Goal: Task Accomplishment & Management: Complete application form

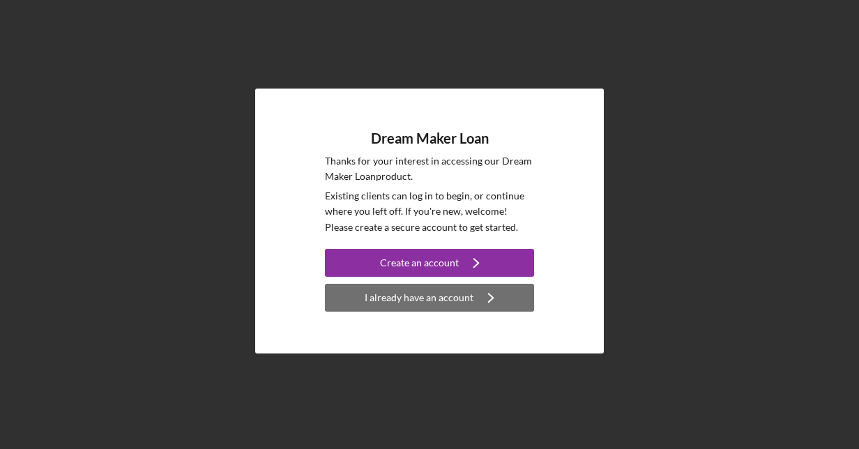
click at [439, 297] on div "I already have an account" at bounding box center [419, 298] width 109 height 28
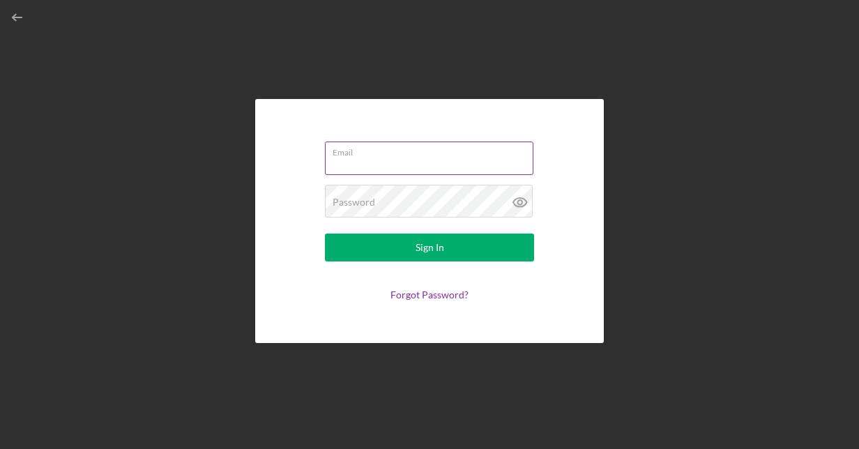
click at [414, 165] on input "Email" at bounding box center [429, 158] width 209 height 33
type input "[EMAIL_ADDRESS][DOMAIN_NAME]"
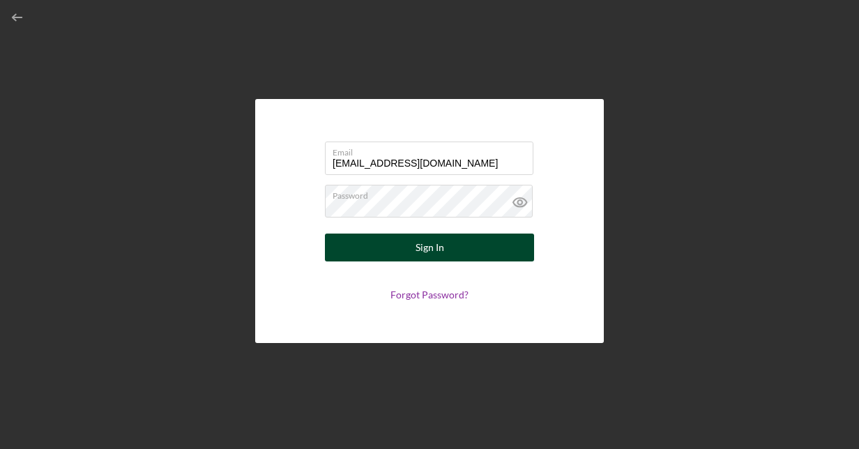
click at [451, 259] on button "Sign In" at bounding box center [429, 248] width 209 height 28
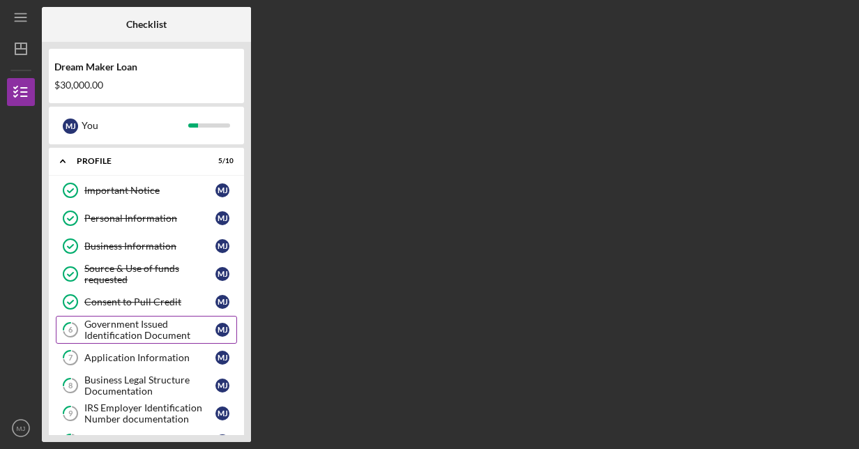
click at [136, 319] on div "Government Issued Identification Document" at bounding box center [149, 330] width 131 height 22
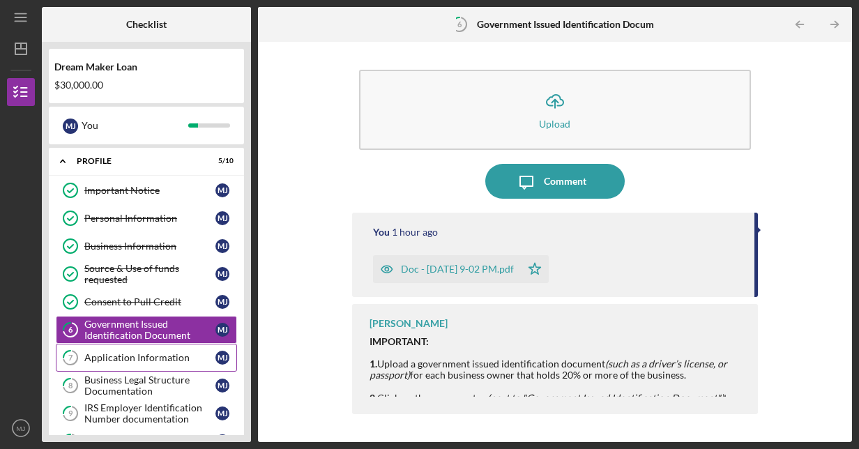
click at [181, 361] on link "7 Application Information [PERSON_NAME]" at bounding box center [146, 358] width 181 height 28
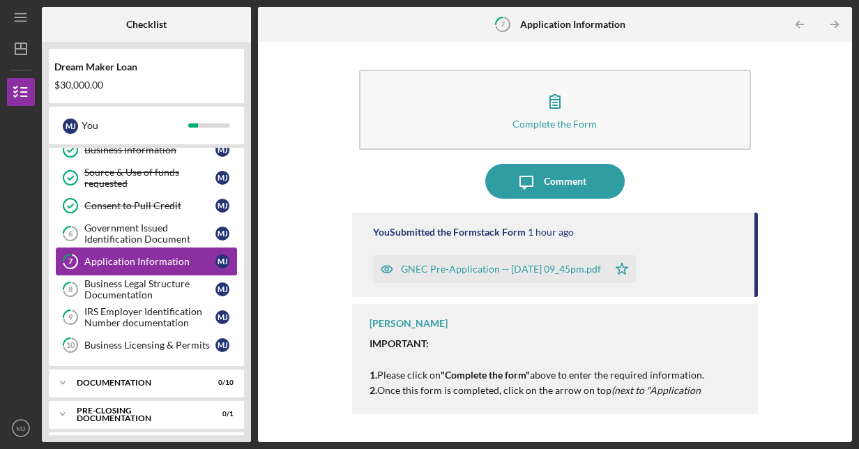
scroll to position [123, 0]
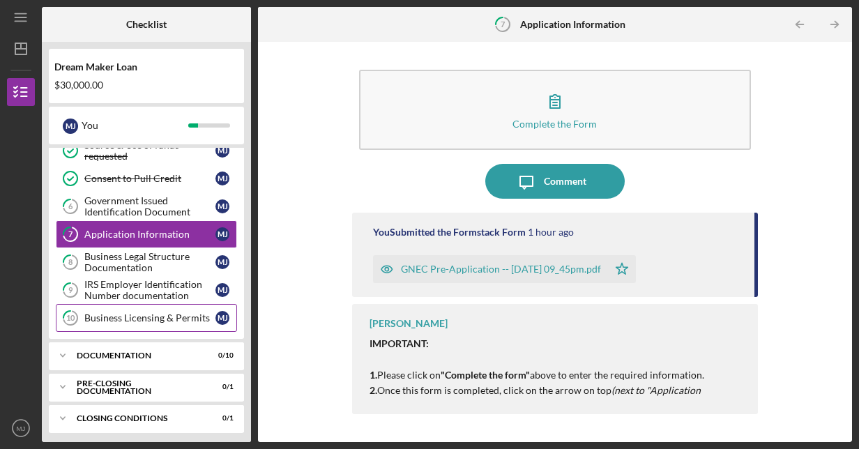
click at [145, 304] on link "10 Business Licensing & Permits [PERSON_NAME]" at bounding box center [146, 318] width 181 height 28
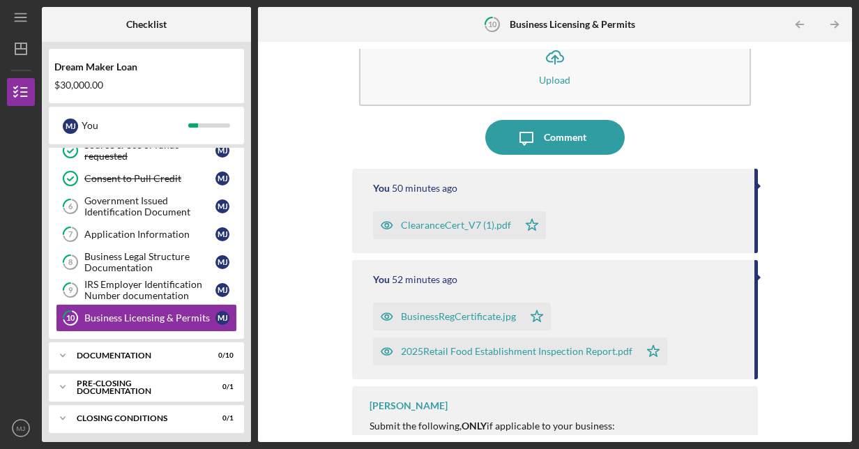
scroll to position [65, 0]
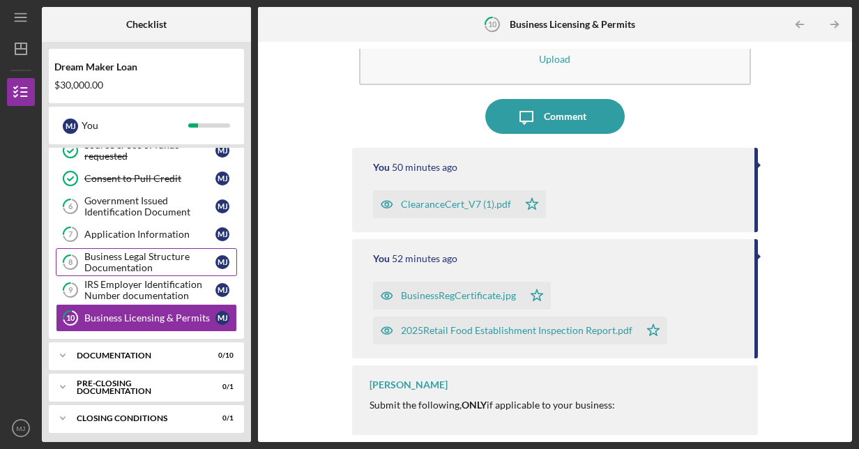
click at [133, 271] on link "8 Business Legal Structure Documentation [PERSON_NAME]" at bounding box center [146, 262] width 181 height 28
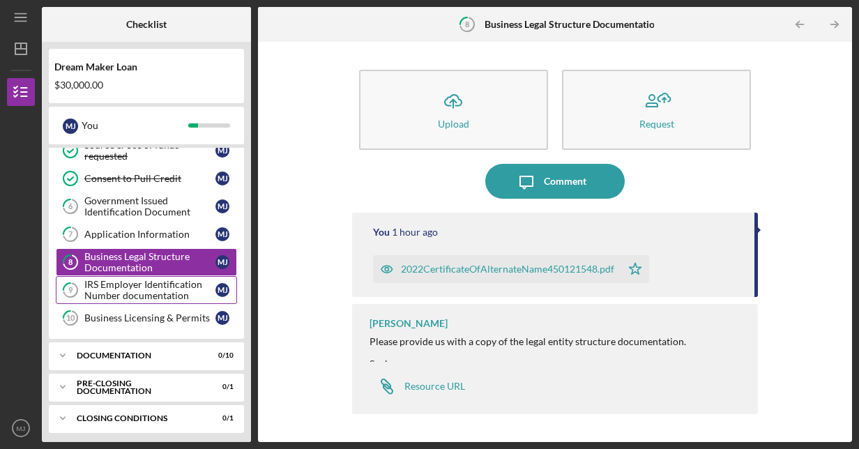
click at [137, 284] on div "IRS Employer Identification Number documentation" at bounding box center [149, 290] width 131 height 22
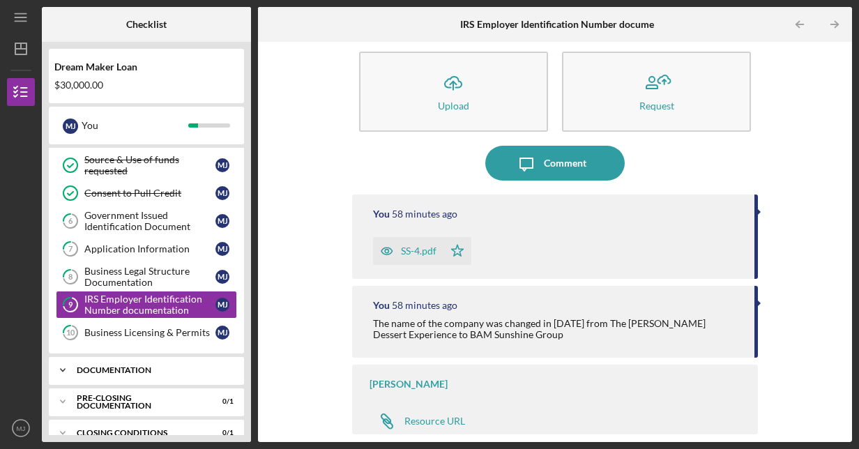
scroll to position [123, 0]
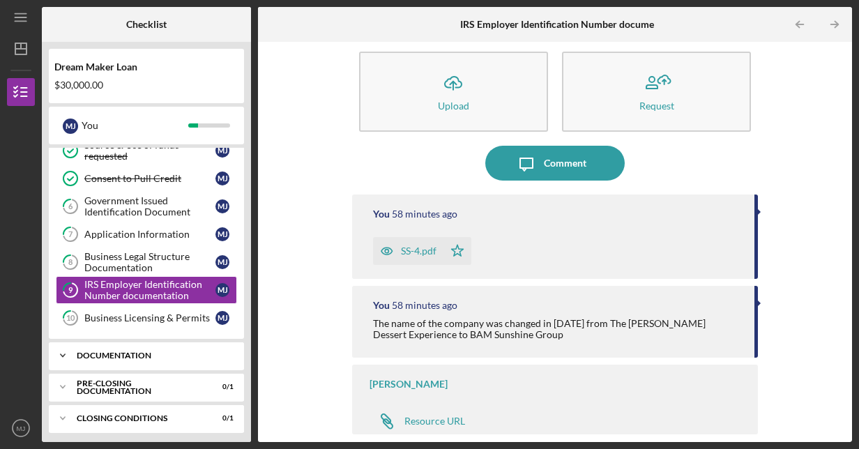
click at [147, 351] on div "Documentation" at bounding box center [152, 355] width 150 height 8
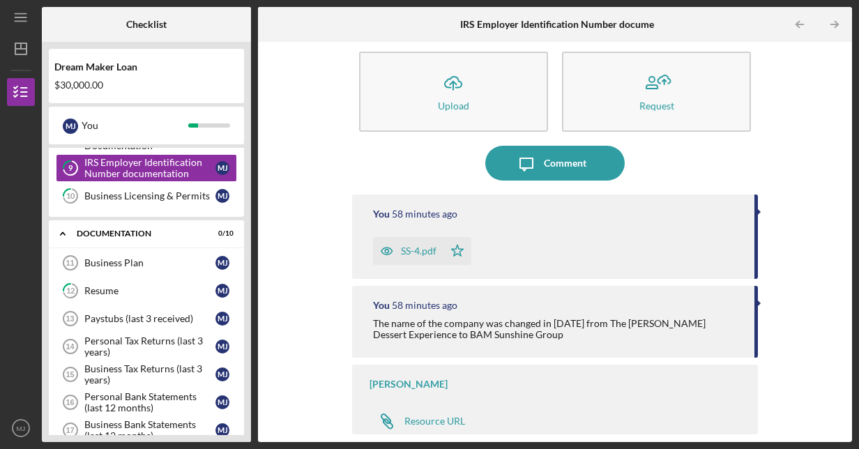
scroll to position [405, 0]
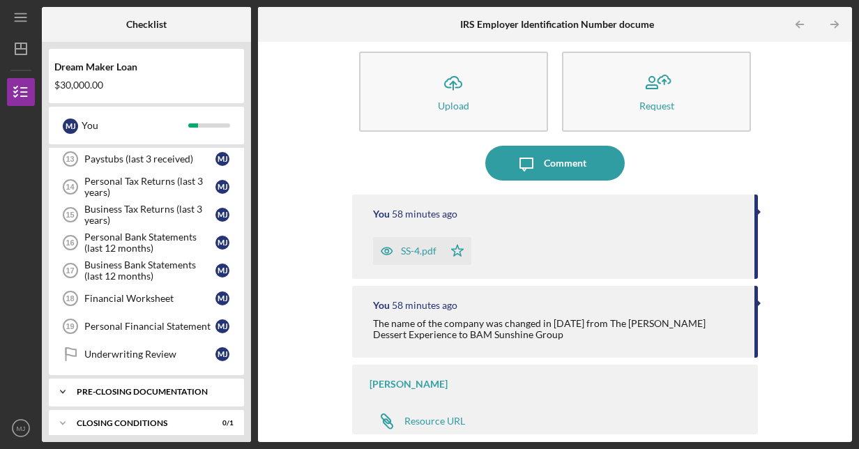
click at [124, 388] on div "Pre-Closing Documentation" at bounding box center [152, 392] width 150 height 8
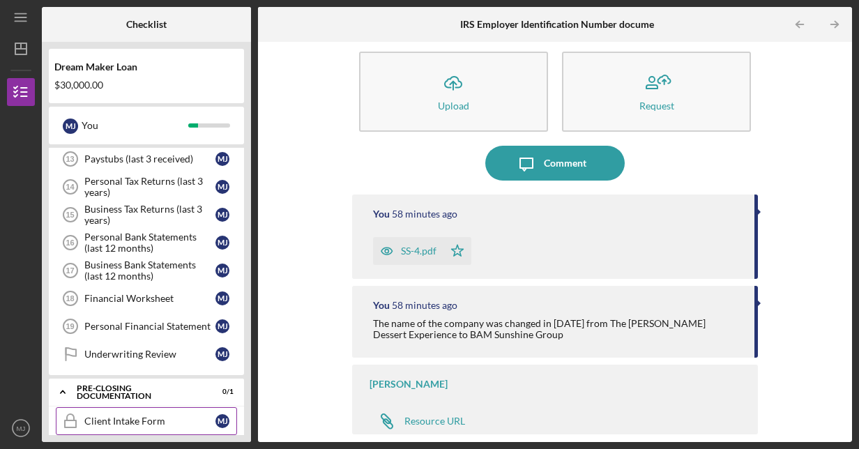
click at [114, 416] on div "Client Intake Form" at bounding box center [149, 421] width 131 height 11
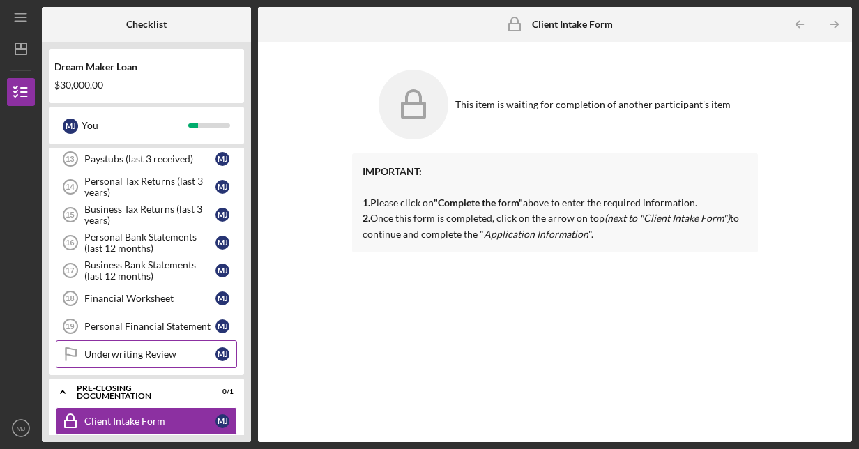
click at [177, 349] on div "Underwriting Review" at bounding box center [149, 354] width 131 height 11
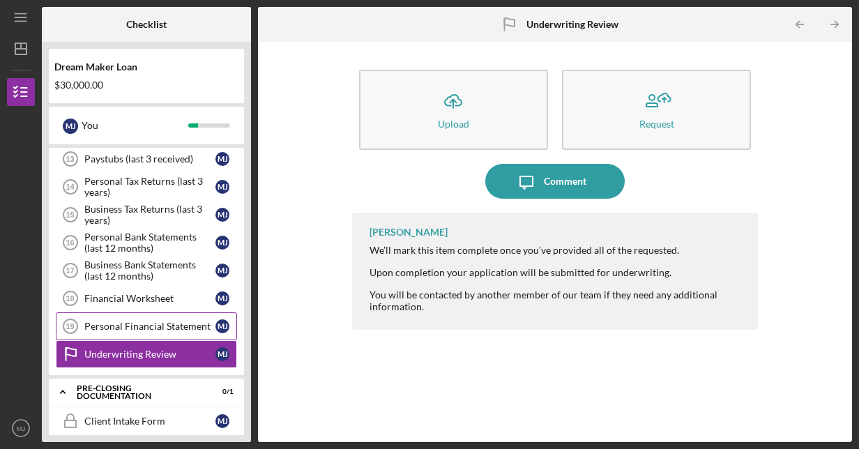
click at [173, 321] on div "Personal Financial Statement" at bounding box center [149, 326] width 131 height 11
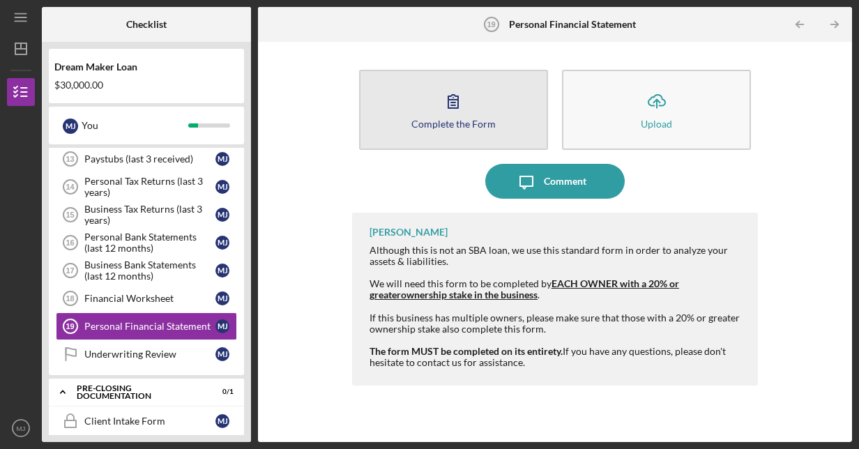
click at [453, 106] on icon "button" at bounding box center [453, 101] width 35 height 35
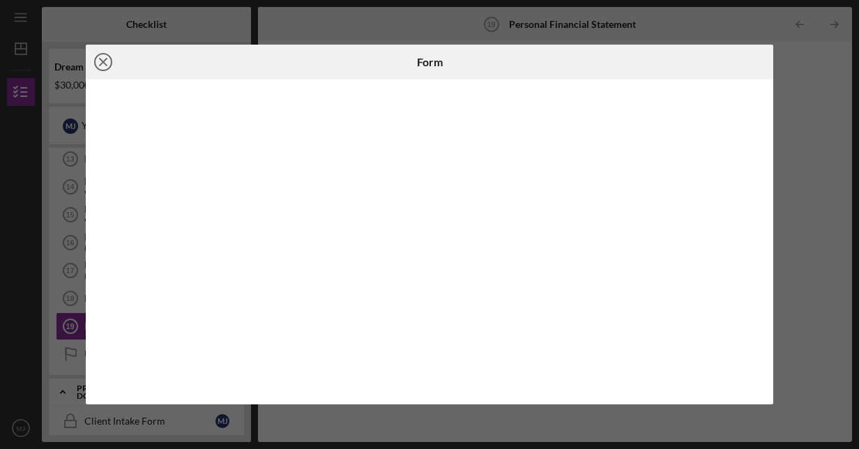
click at [103, 63] on icon "Icon/Close" at bounding box center [103, 62] width 35 height 35
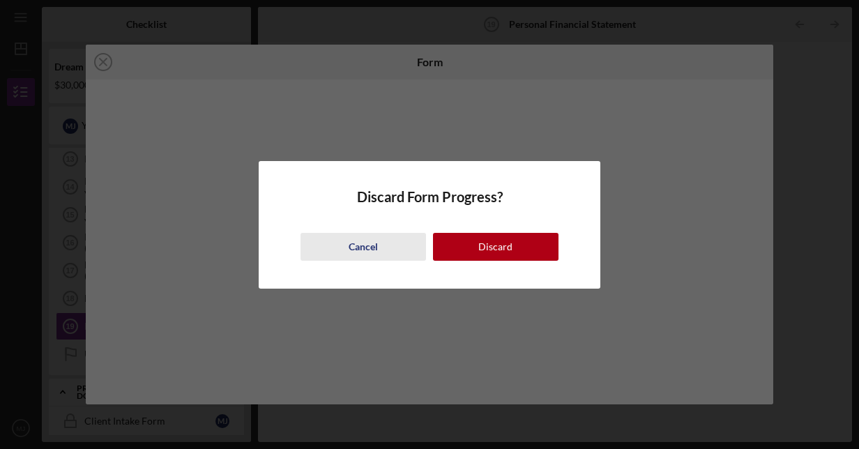
click at [370, 252] on div "Cancel" at bounding box center [363, 247] width 29 height 28
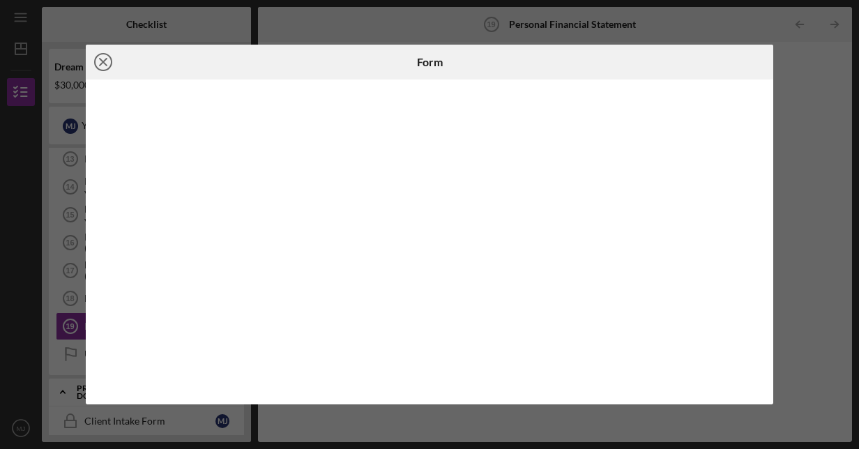
click at [100, 66] on icon "Icon/Close" at bounding box center [103, 62] width 35 height 35
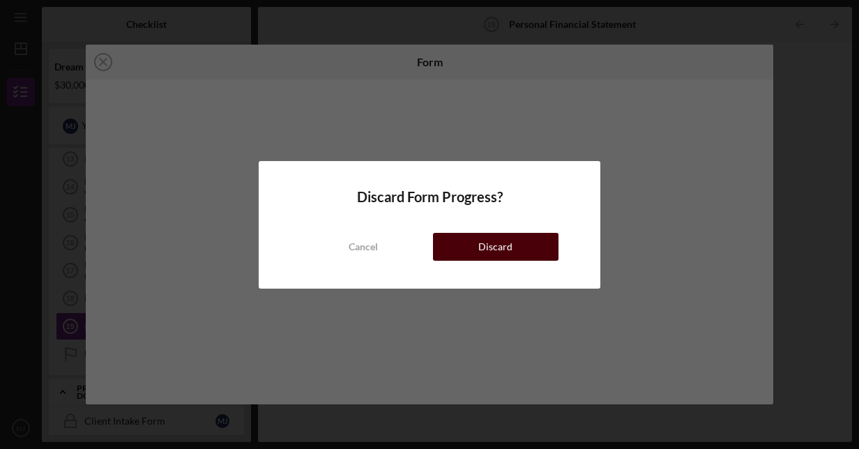
click at [515, 249] on button "Discard" at bounding box center [496, 247] width 126 height 28
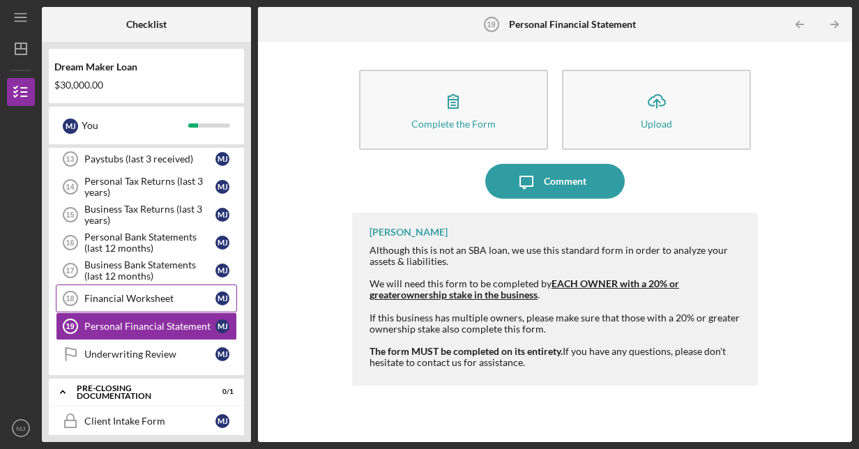
click at [146, 293] on div "Financial Worksheet" at bounding box center [149, 298] width 131 height 11
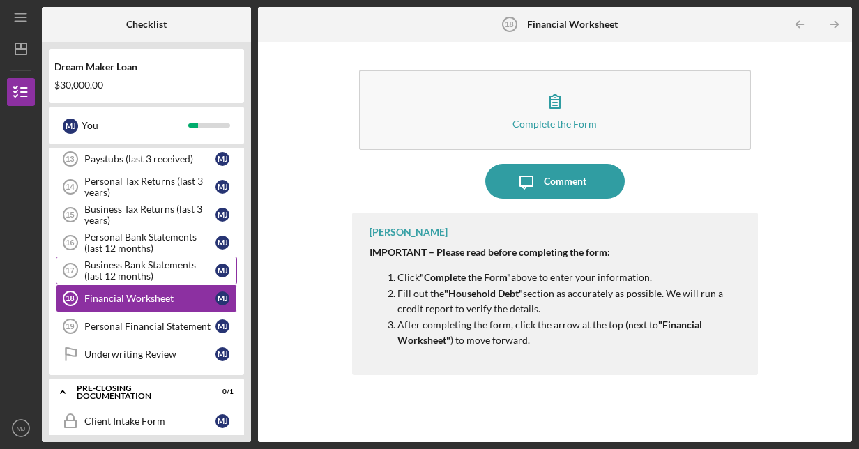
click at [89, 268] on div "Business Bank Statements (last 12 months)" at bounding box center [149, 270] width 131 height 22
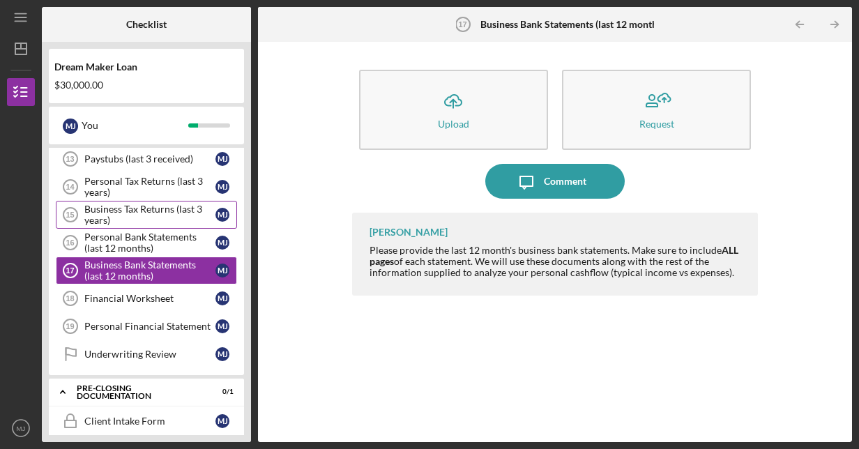
click at [144, 205] on div "Business Tax Returns (last 3 years)" at bounding box center [149, 215] width 131 height 22
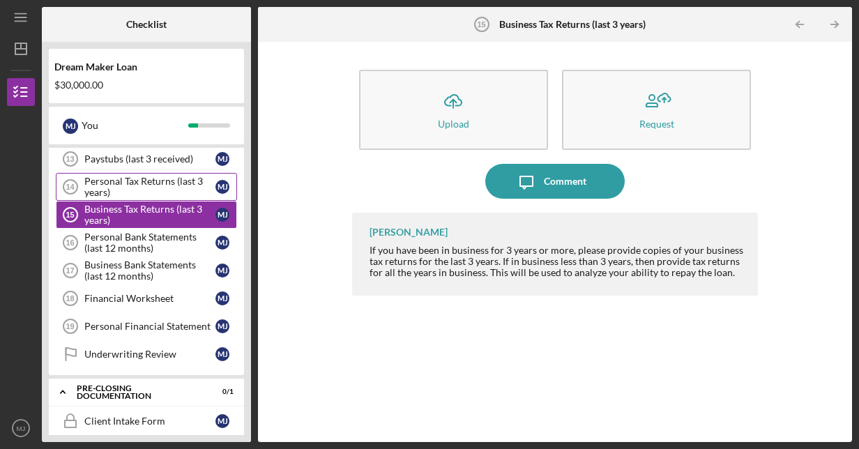
click at [146, 179] on div "Personal Tax Returns (last 3 years)" at bounding box center [149, 187] width 131 height 22
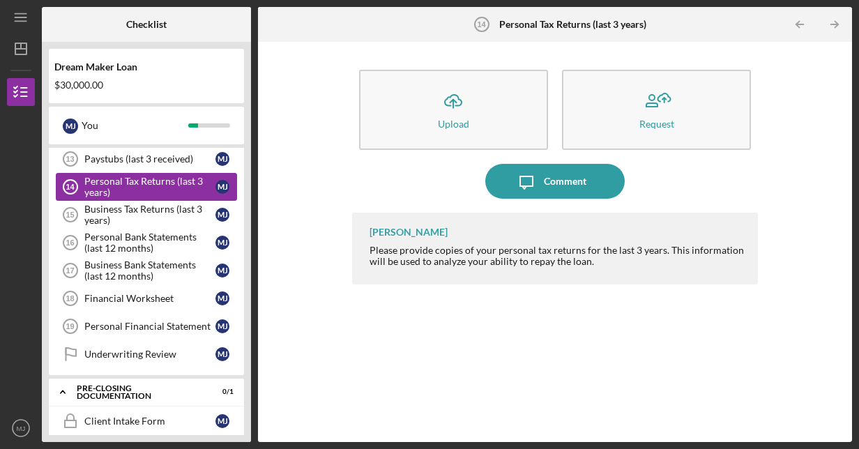
scroll to position [196, 0]
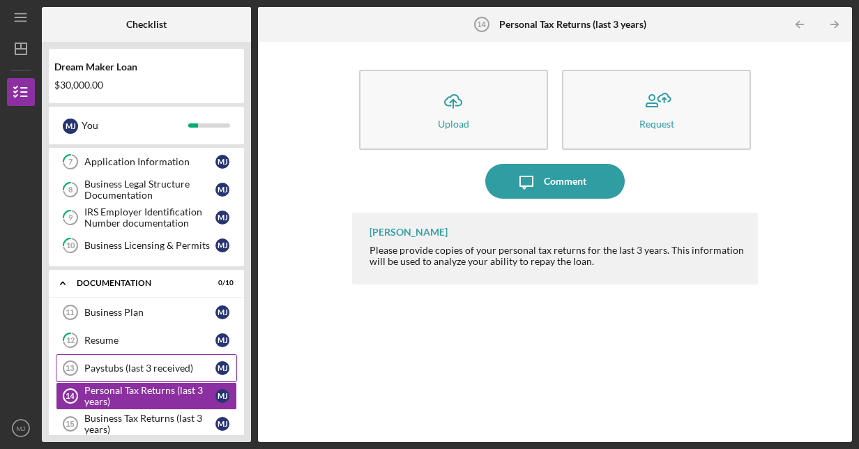
click at [137, 363] on div "Paystubs (last 3 received)" at bounding box center [149, 368] width 131 height 11
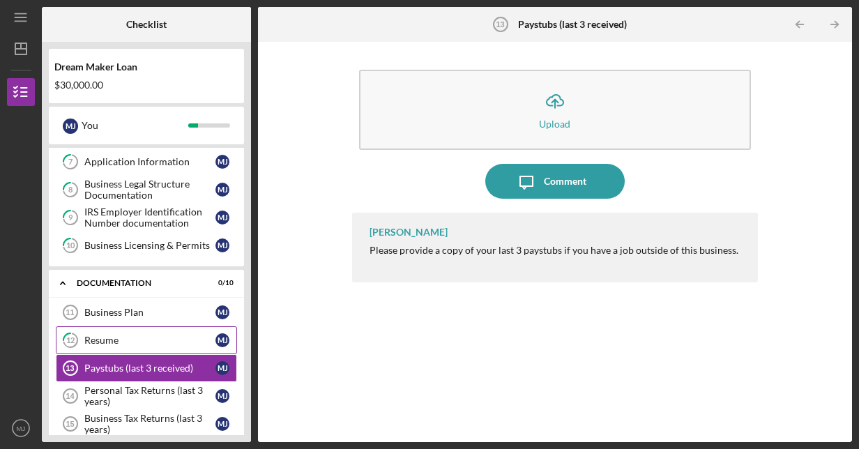
click at [139, 335] on div "Resume" at bounding box center [149, 340] width 131 height 11
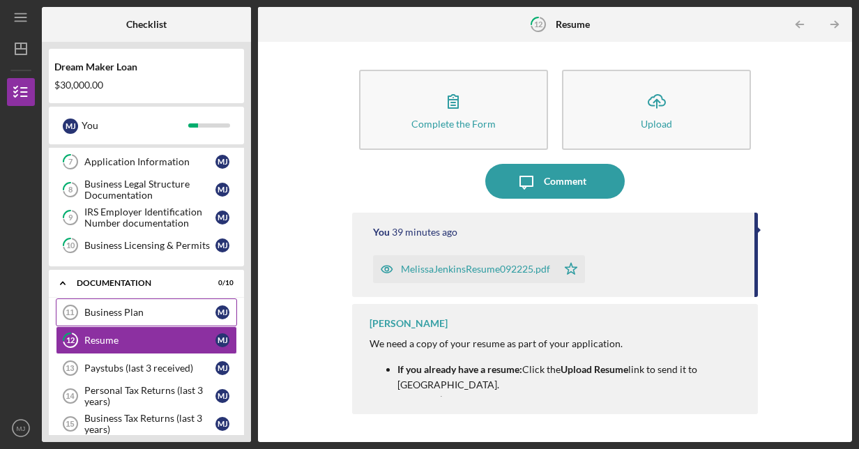
click at [144, 312] on div "Business Plan" at bounding box center [149, 312] width 131 height 11
